Goal: Task Accomplishment & Management: Use online tool/utility

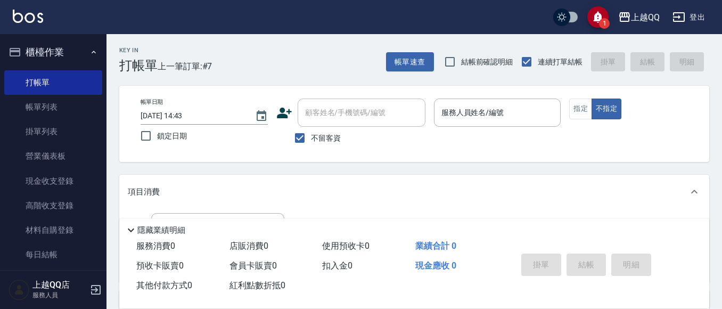
scroll to position [74, 0]
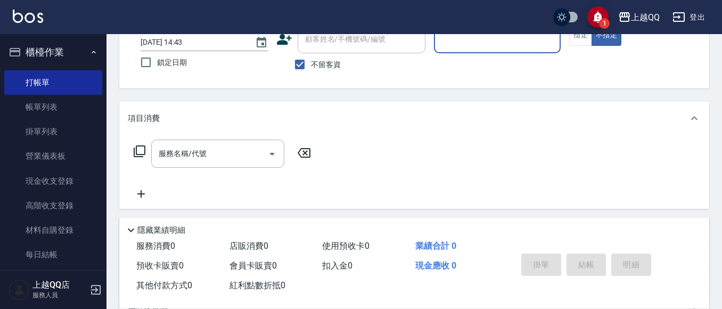
click at [453, 44] on div "服務人員姓名/編號 服務人員姓名/編號" at bounding box center [497, 39] width 127 height 28
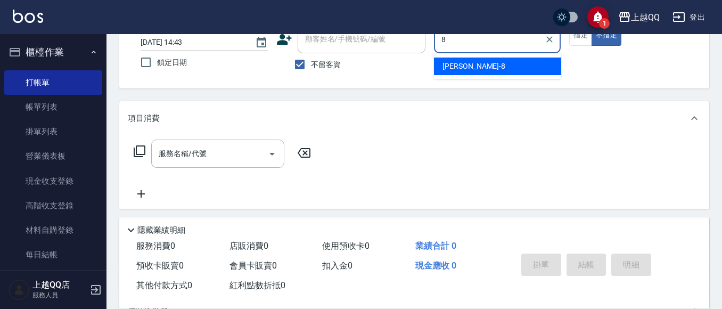
type input "[PERSON_NAME]-8"
type button "false"
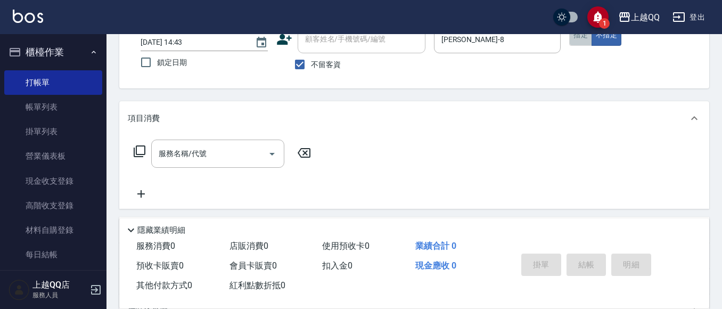
click at [582, 38] on button "指定" at bounding box center [581, 35] width 23 height 21
click at [141, 150] on icon at bounding box center [139, 151] width 13 height 13
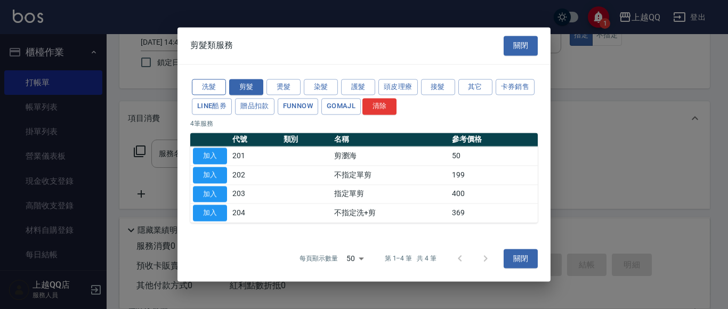
click at [224, 83] on button "洗髮" at bounding box center [209, 87] width 34 height 17
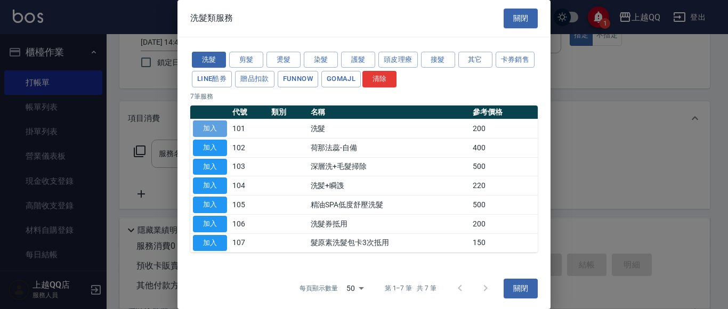
click at [202, 125] on button "加入" at bounding box center [210, 128] width 34 height 17
type input "洗髮(101)"
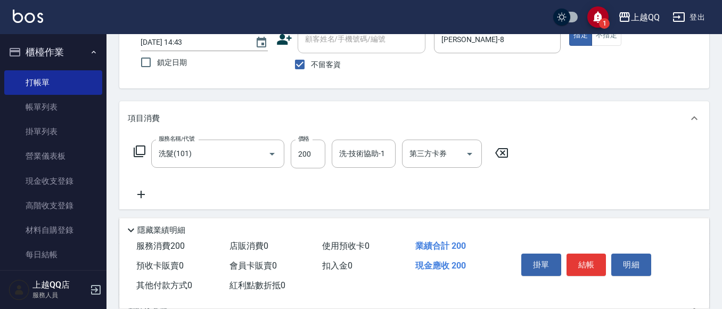
click at [136, 148] on icon at bounding box center [140, 151] width 12 height 12
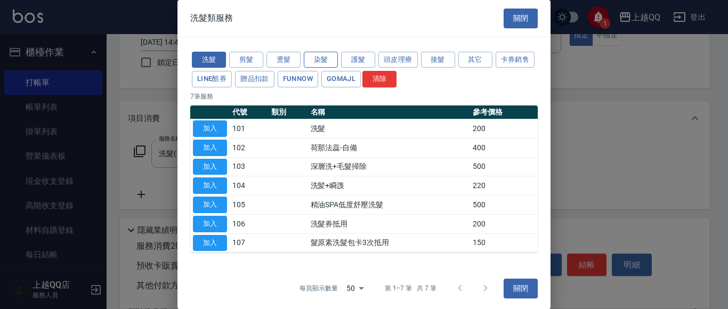
click at [323, 56] on button "染髮" at bounding box center [321, 60] width 34 height 17
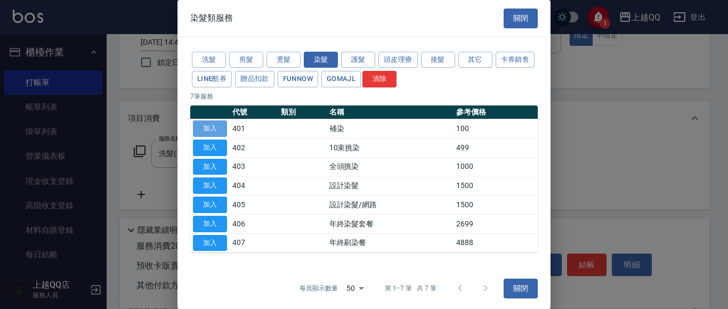
click at [203, 129] on button "加入" at bounding box center [210, 128] width 34 height 17
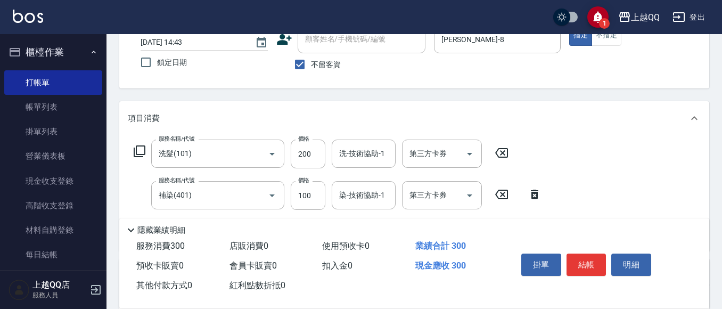
click at [139, 148] on icon at bounding box center [139, 151] width 13 height 13
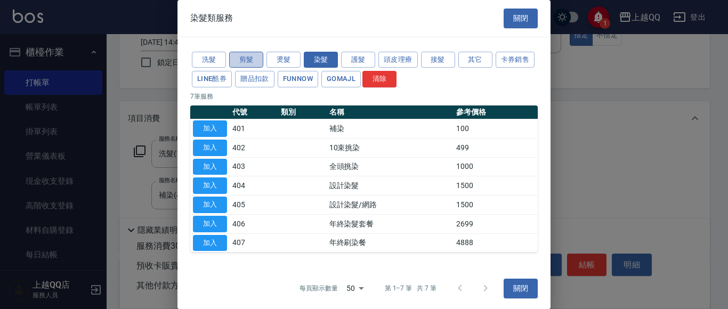
click at [247, 56] on button "剪髮" at bounding box center [246, 60] width 34 height 17
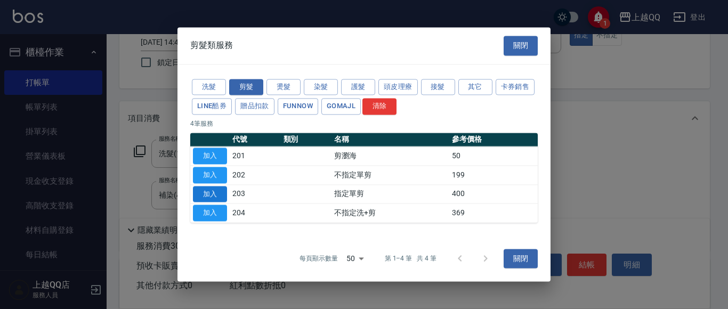
click at [199, 196] on button "加入" at bounding box center [210, 194] width 34 height 17
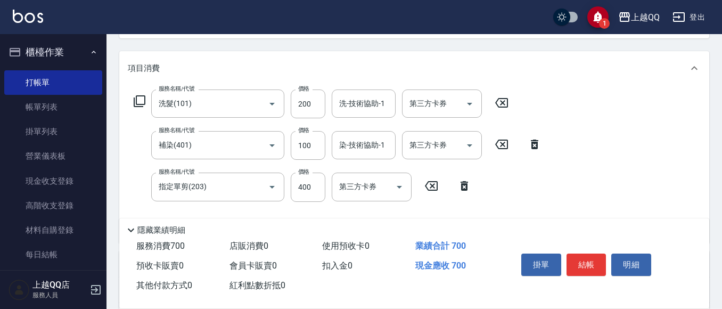
scroll to position [125, 0]
click at [311, 186] on input "400" at bounding box center [308, 186] width 35 height 29
type input "50"
click at [318, 145] on input "100" at bounding box center [308, 144] width 35 height 29
type input "1099"
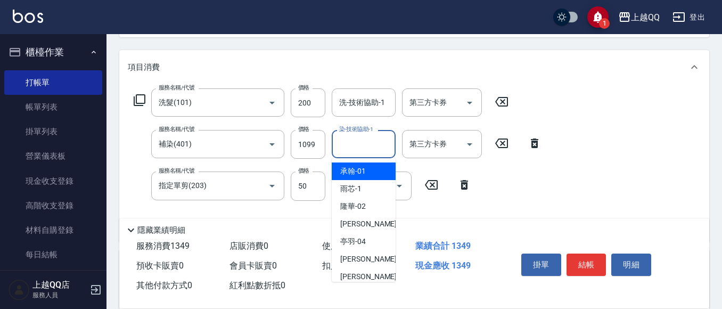
click at [349, 150] on input "染-技術協助-1" at bounding box center [364, 144] width 54 height 19
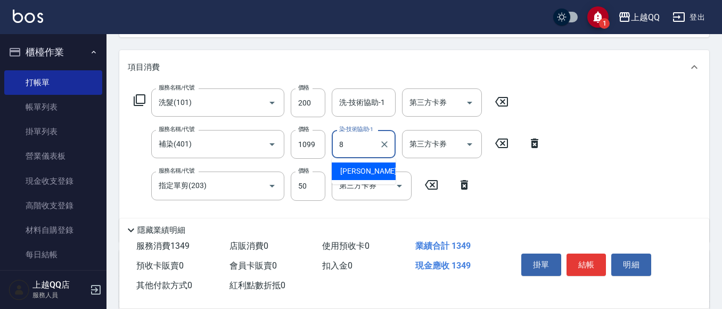
click at [353, 172] on span "[PERSON_NAME] -8" at bounding box center [371, 171] width 63 height 11
type input "[PERSON_NAME]-8"
click at [311, 108] on input "200" at bounding box center [308, 102] width 35 height 29
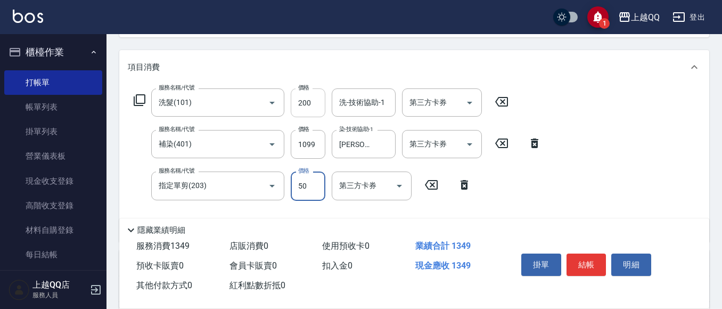
click at [311, 108] on input "200" at bounding box center [308, 102] width 35 height 29
type input "230"
click at [360, 100] on div "洗-技術協助-1 洗-技術協助-1" at bounding box center [364, 102] width 64 height 28
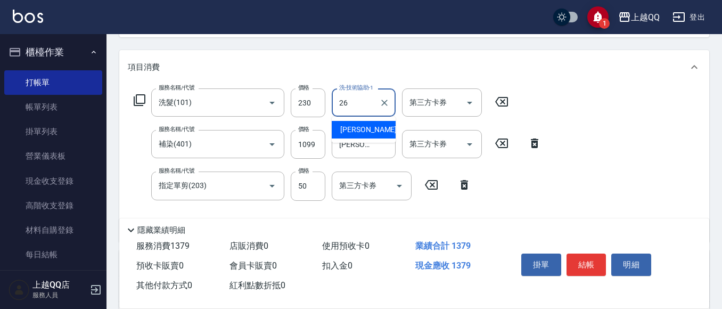
click at [373, 129] on span "[PERSON_NAME]-26" at bounding box center [373, 129] width 67 height 11
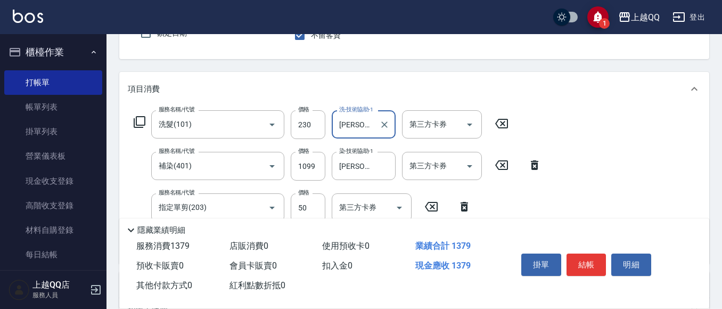
scroll to position [107, 0]
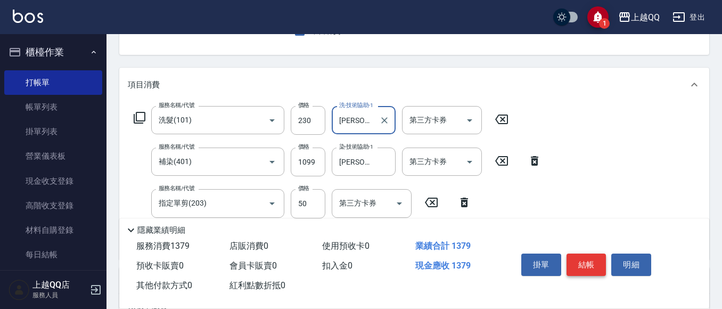
type input "[PERSON_NAME]-26"
click at [583, 263] on button "結帳" at bounding box center [587, 265] width 40 height 22
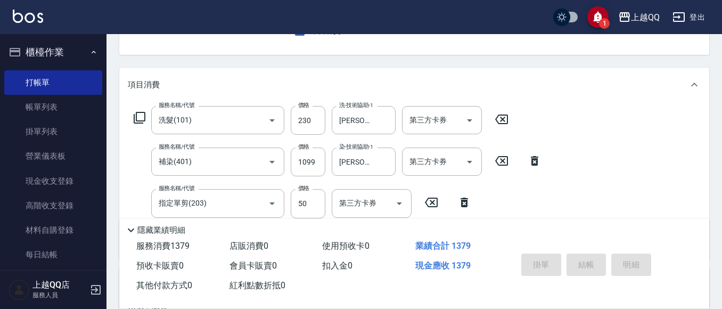
type input "[DATE] 15:41"
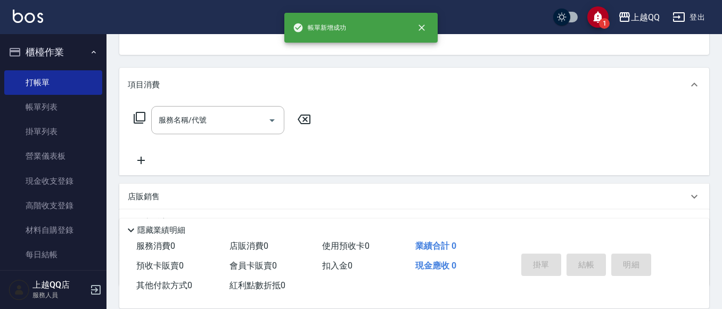
scroll to position [103, 0]
